Goal: Communication & Community: Participate in discussion

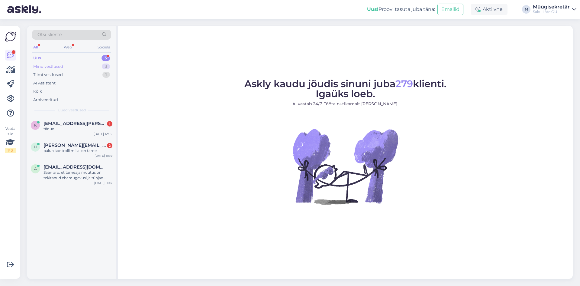
click at [42, 69] on div "Minu vestlused" at bounding box center [48, 66] width 30 height 6
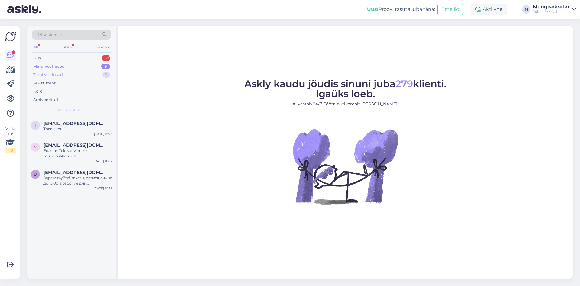
click at [43, 74] on div "Tiimi vestlused" at bounding box center [48, 75] width 30 height 6
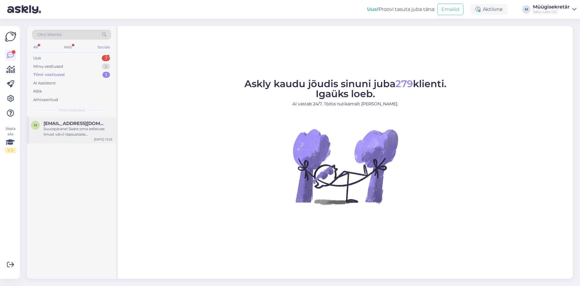
click at [70, 127] on div "Suurepärane! Saate oma eelistuse (must värv) täpsustada hinnapakkumise päringut…" at bounding box center [78, 131] width 69 height 11
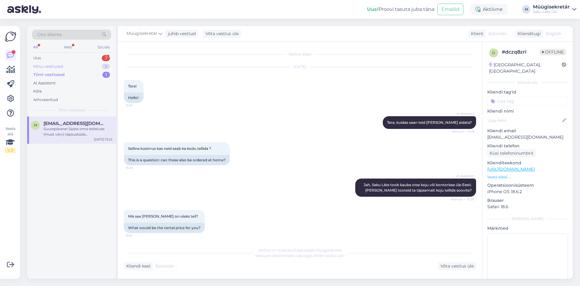
click at [46, 66] on div "Minu vestlused" at bounding box center [48, 66] width 30 height 6
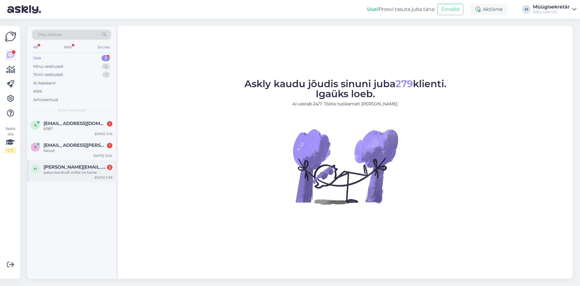
click at [64, 168] on span "[PERSON_NAME][EMAIL_ADDRESS][DOMAIN_NAME]" at bounding box center [75, 166] width 63 height 5
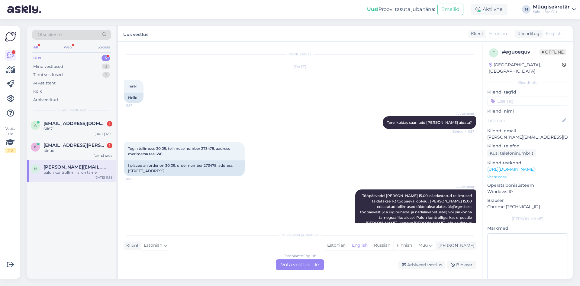
scroll to position [85, 0]
